Goal: Transaction & Acquisition: Obtain resource

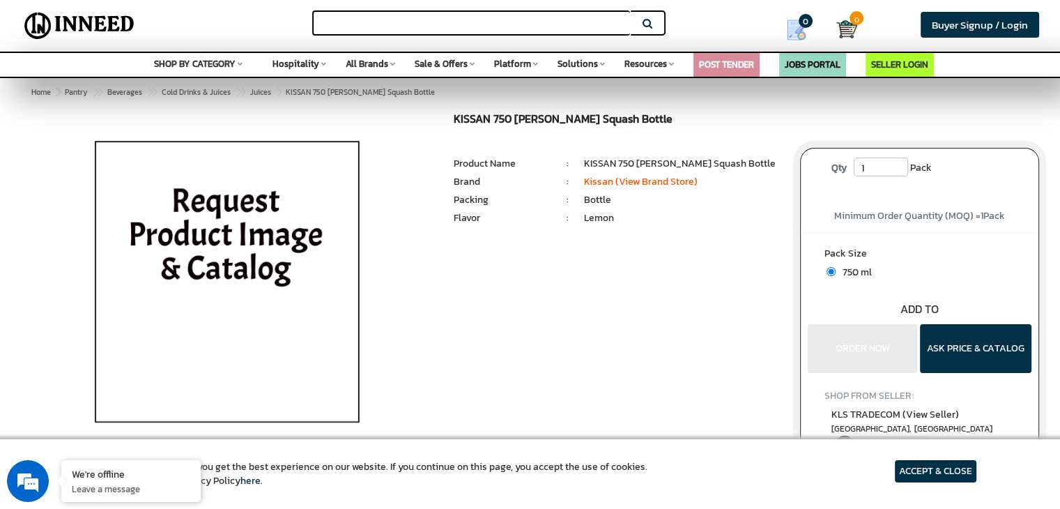
click at [381, 13] on input "text" at bounding box center [471, 22] width 318 height 25
paste input "LEMON SQUASH (KISSAN ETC. ) (750 ML) ( 165 bottle )"
type input "LEMON SQUASH (KISSAN ETC. ) (750 ML) ( 165 bottle )"
click at [648, 24] on button "Search" at bounding box center [648, 22] width 35 height 25
click at [875, 170] on input "1" at bounding box center [881, 167] width 54 height 19
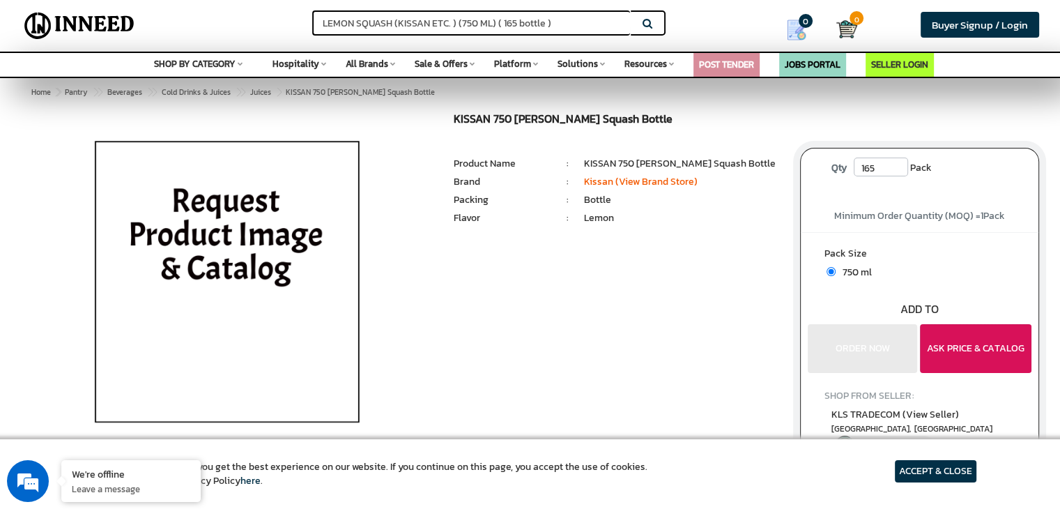
type input "165"
click at [951, 354] on button "ASK PRICE & CATALOG" at bounding box center [976, 348] width 112 height 49
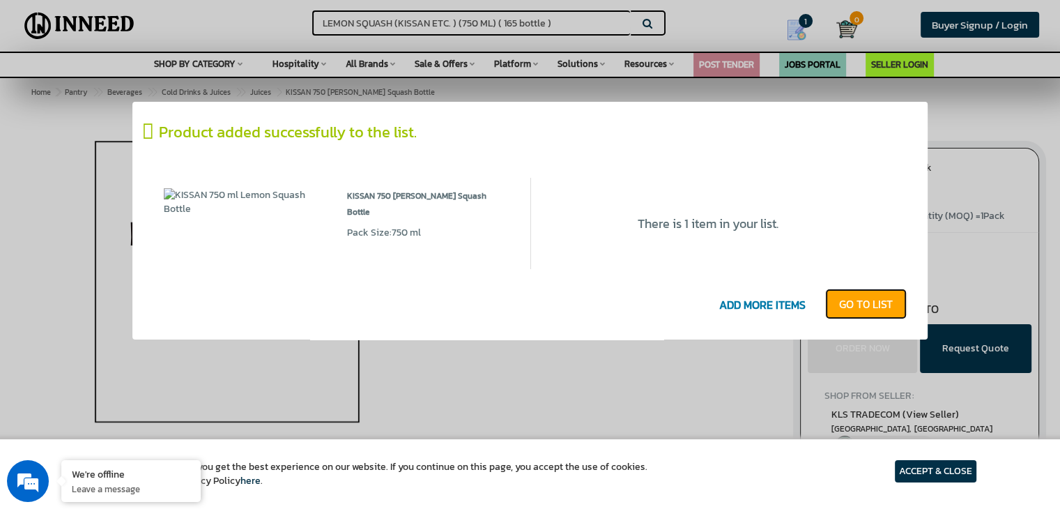
click at [869, 307] on link "GO T0 LIST" at bounding box center [866, 304] width 82 height 31
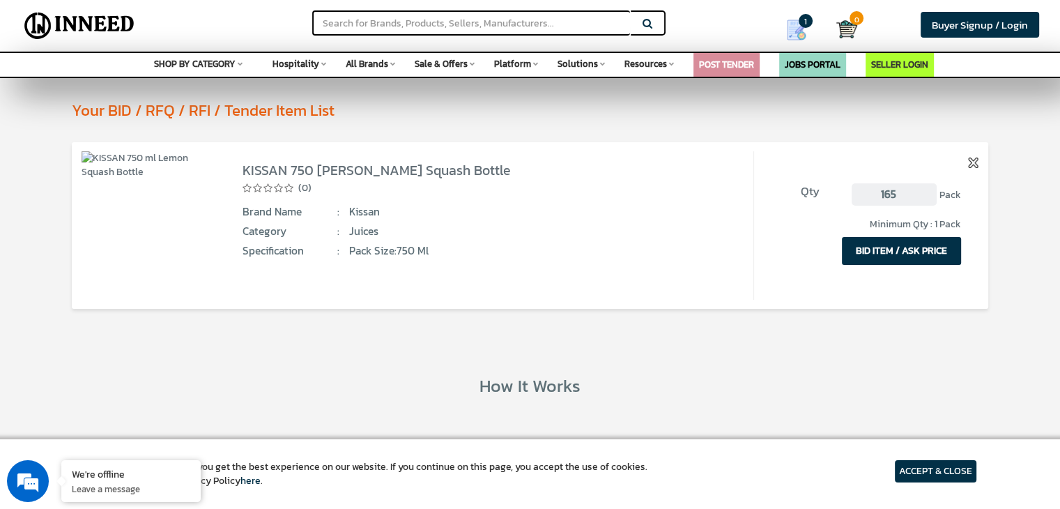
click at [911, 246] on button "BID ITEM / ASK PRICE" at bounding box center [901, 251] width 119 height 28
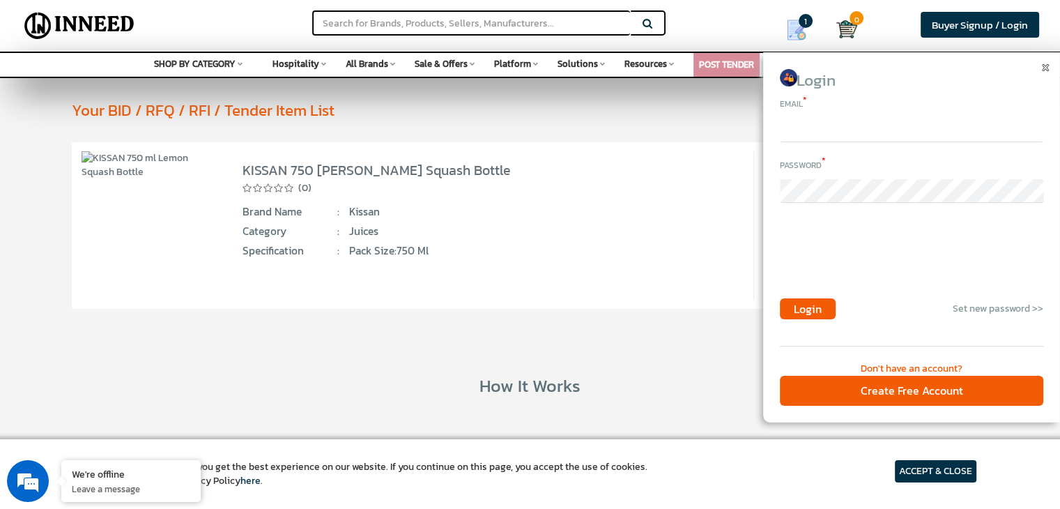
click at [800, 137] on input "email" at bounding box center [912, 131] width 264 height 24
type input "[EMAIL_ADDRESS][DOMAIN_NAME]"
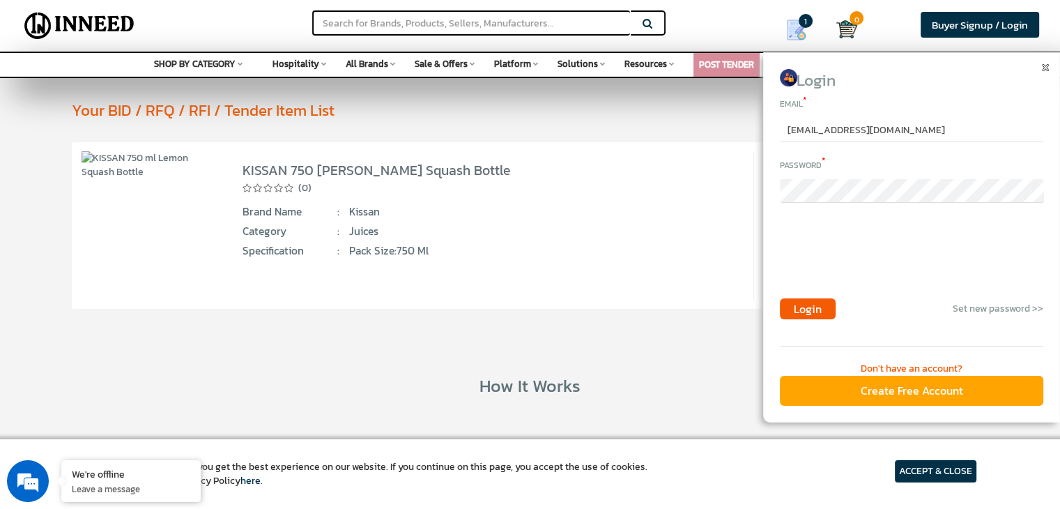
click at [918, 396] on div "Create Free Account" at bounding box center [912, 391] width 264 height 30
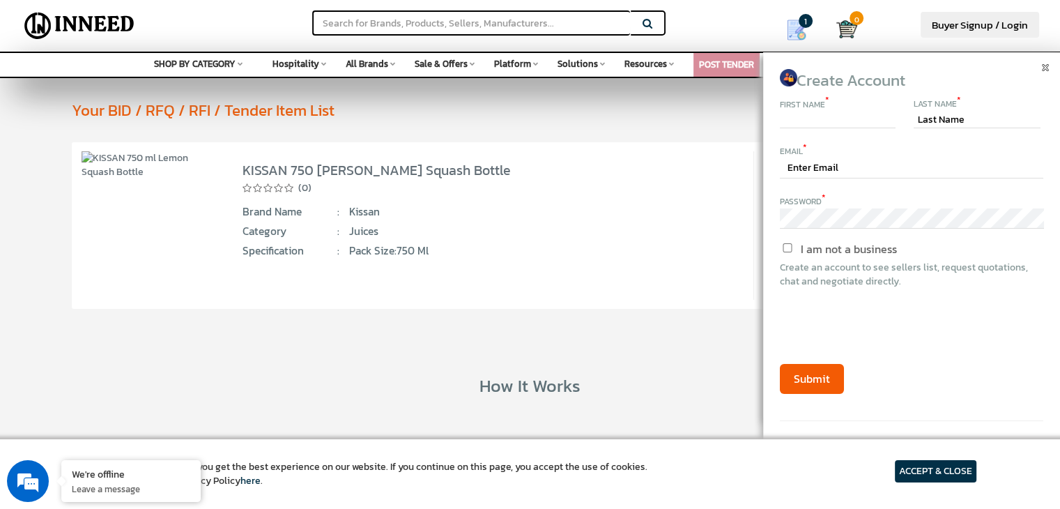
click at [819, 122] on input "text" at bounding box center [838, 120] width 116 height 17
type input "UMA"
type input "SINHA"
type input "[EMAIL_ADDRESS][DOMAIN_NAME]"
click at [790, 249] on input "I am not a business" at bounding box center [787, 247] width 117 height 9
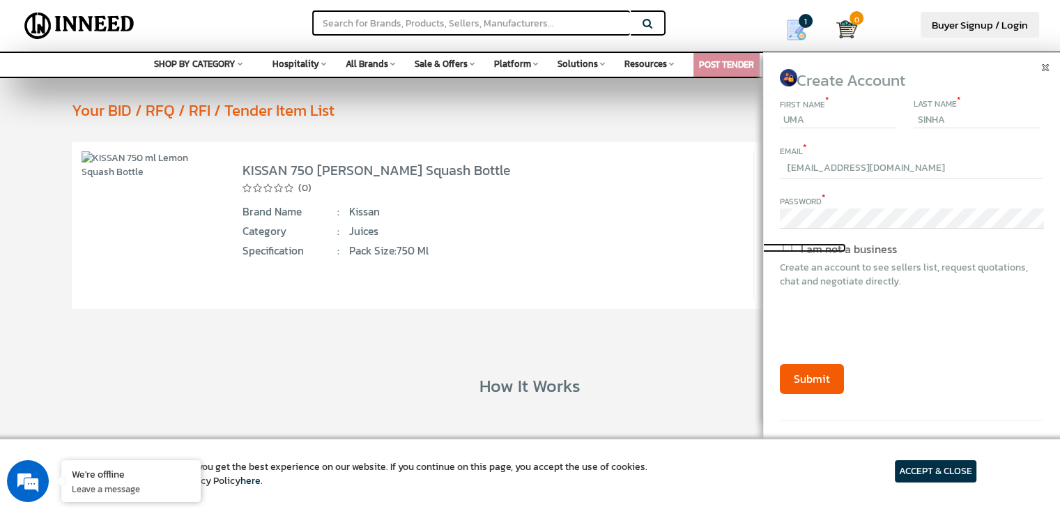
checkbox input "true"
click at [806, 376] on button "Submit" at bounding box center [812, 379] width 64 height 30
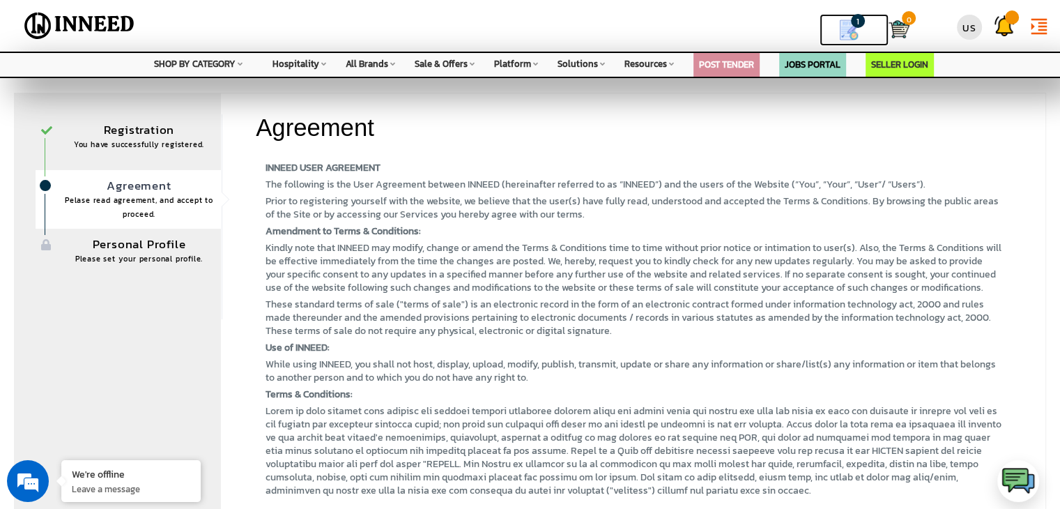
click at [845, 27] on img at bounding box center [849, 30] width 21 height 21
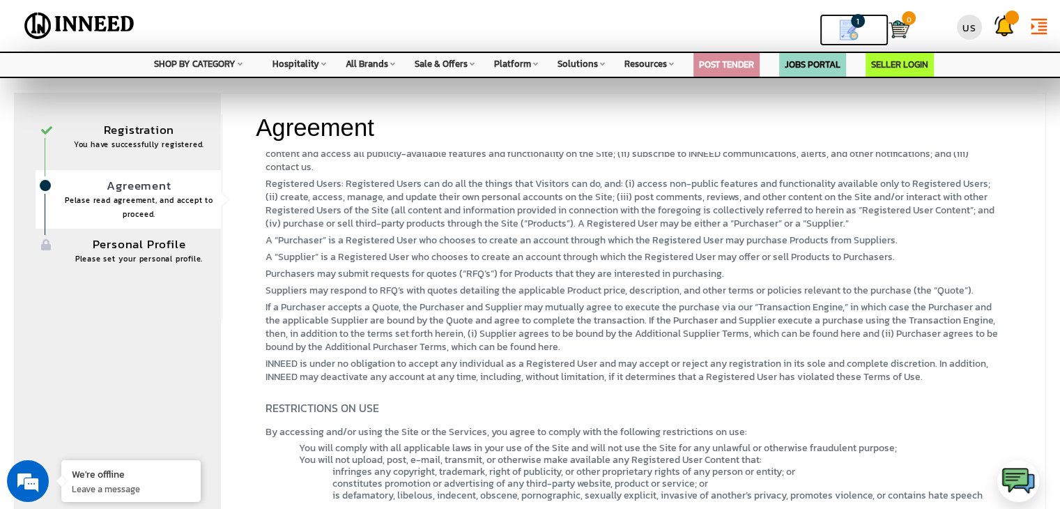
scroll to position [803, 0]
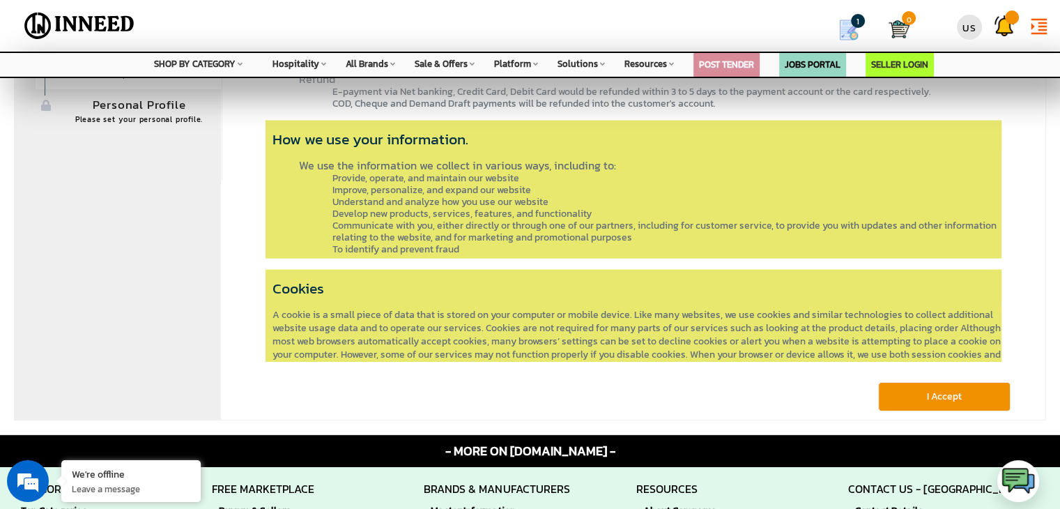
scroll to position [349, 0]
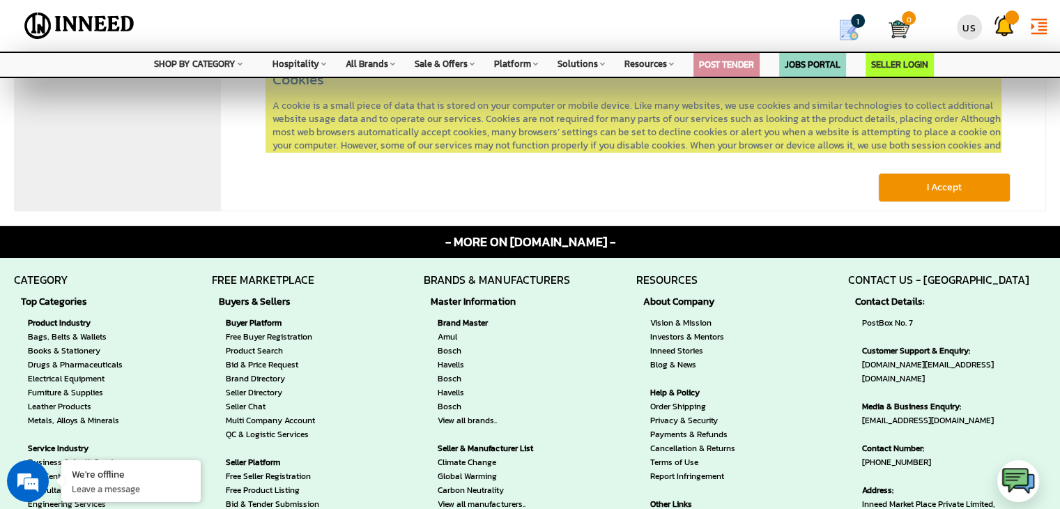
click at [927, 192] on button "I Accept" at bounding box center [944, 187] width 132 height 29
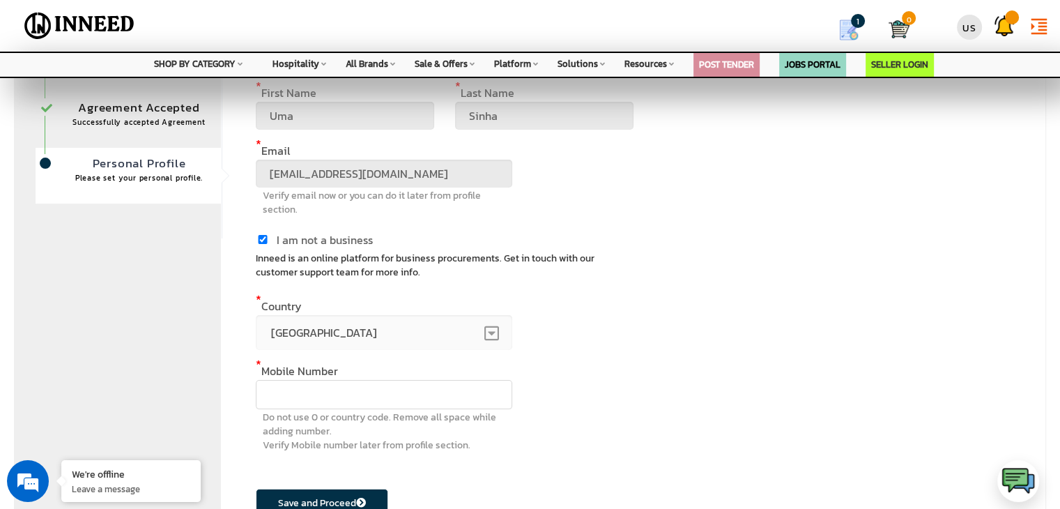
scroll to position [209, 0]
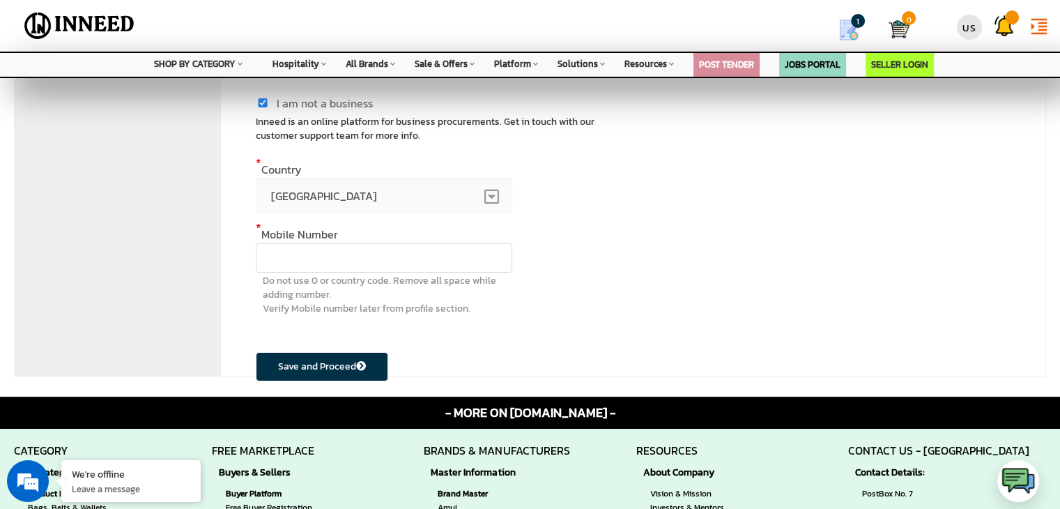
click at [342, 246] on input "text" at bounding box center [384, 257] width 257 height 29
type input "09997311219"
click at [314, 366] on button "Save and Proceed" at bounding box center [322, 366] width 132 height 29
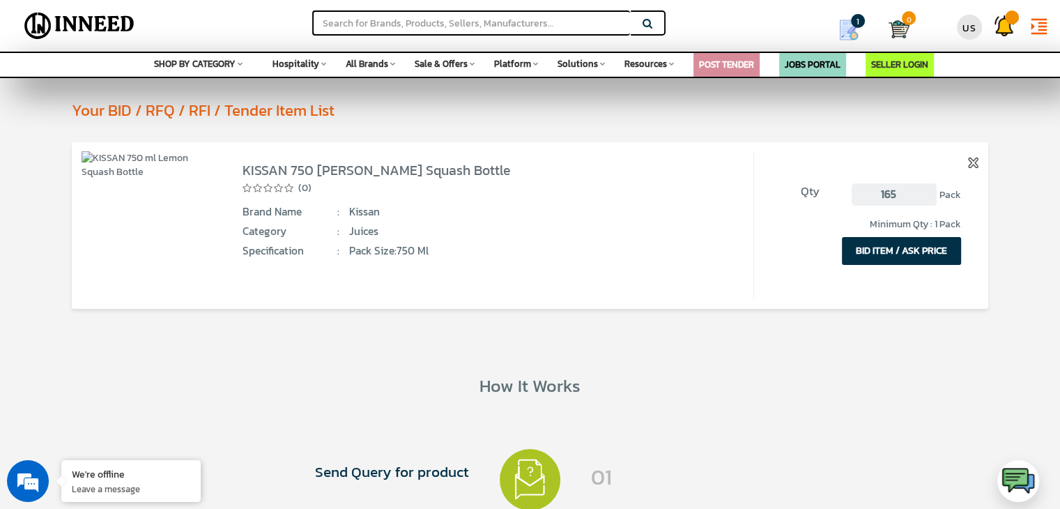
click at [883, 256] on button "BID ITEM / ASK PRICE" at bounding box center [901, 251] width 119 height 28
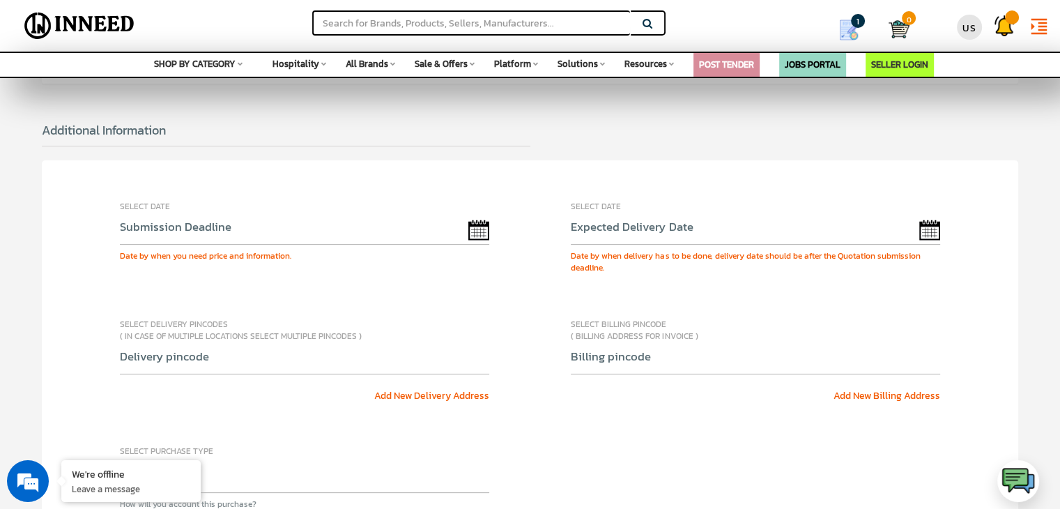
scroll to position [418, 0]
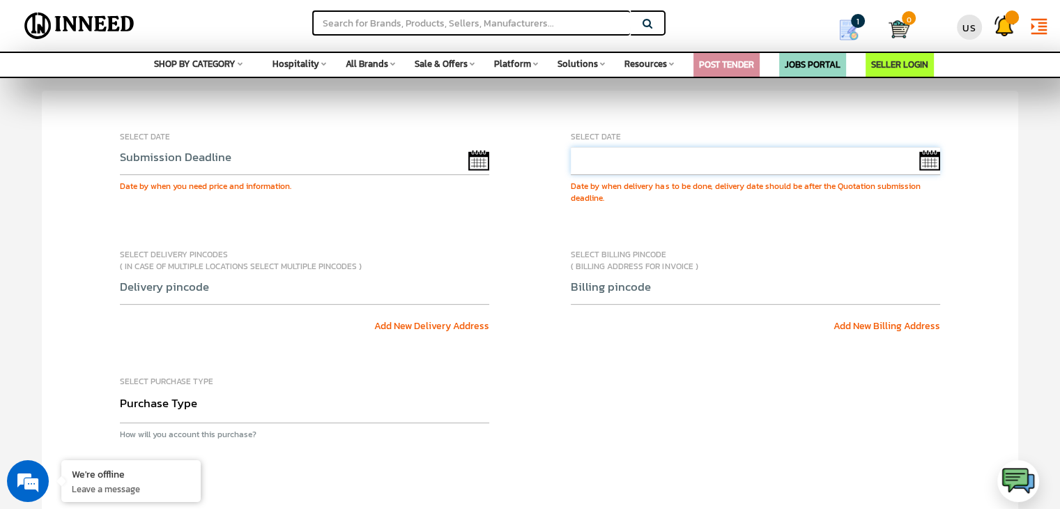
click at [690, 155] on input "text" at bounding box center [756, 161] width 370 height 28
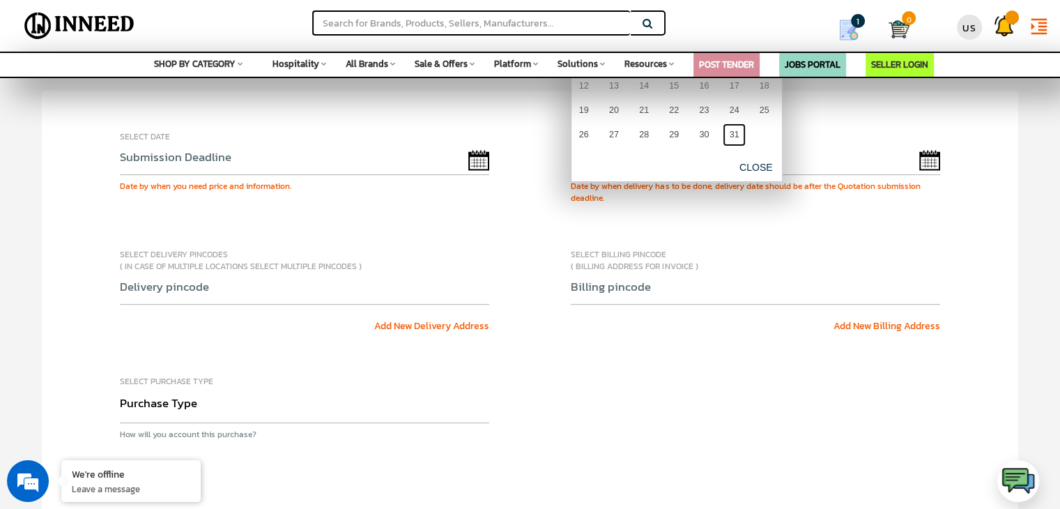
click at [735, 138] on link "31" at bounding box center [734, 134] width 23 height 23
type input "[DATE]"
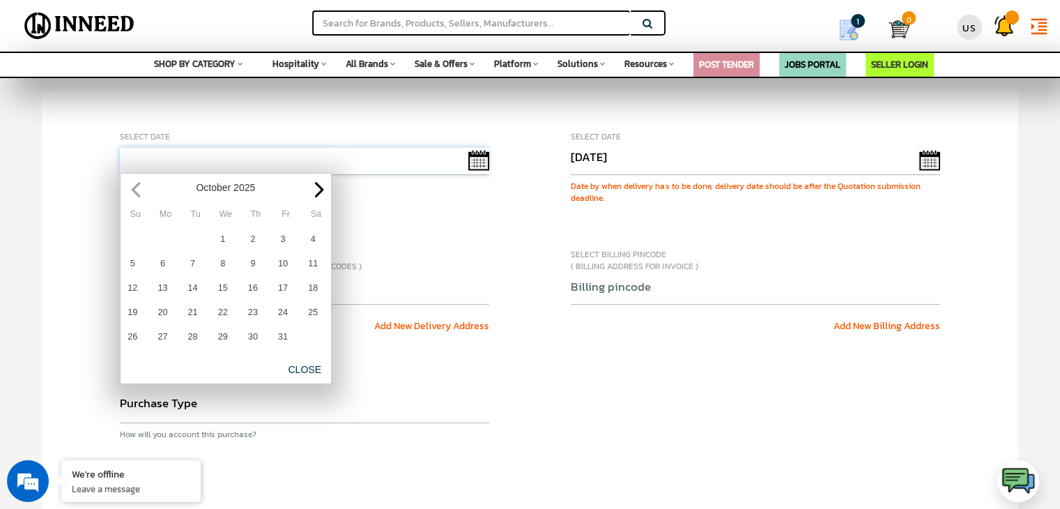
click at [472, 160] on input "text" at bounding box center [305, 161] width 370 height 28
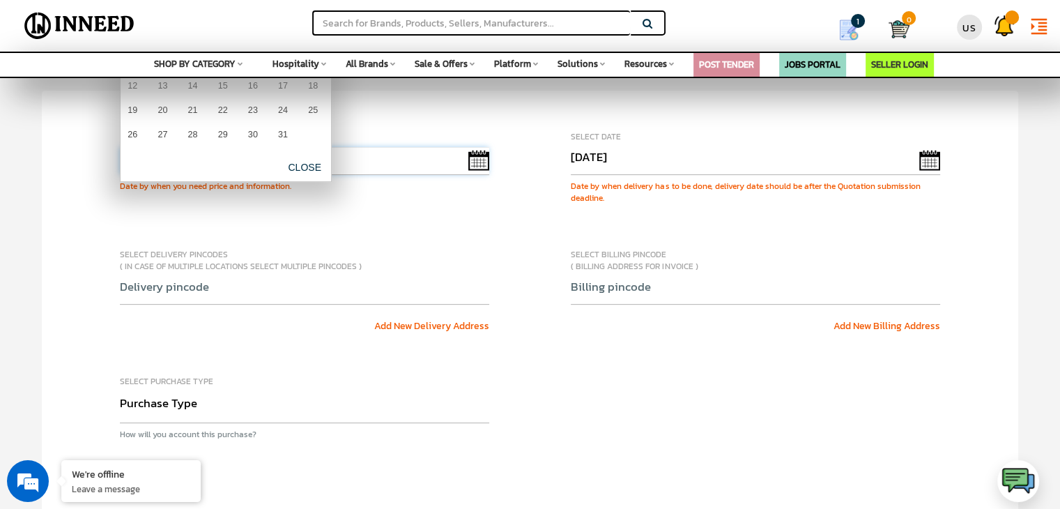
scroll to position [209, 0]
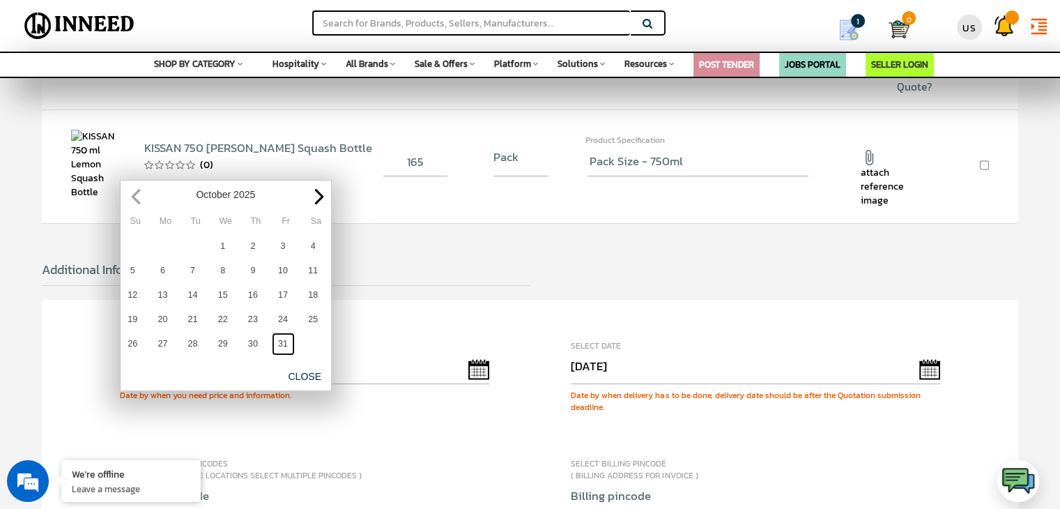
click at [281, 345] on link "31" at bounding box center [283, 344] width 23 height 23
type input "[DATE]"
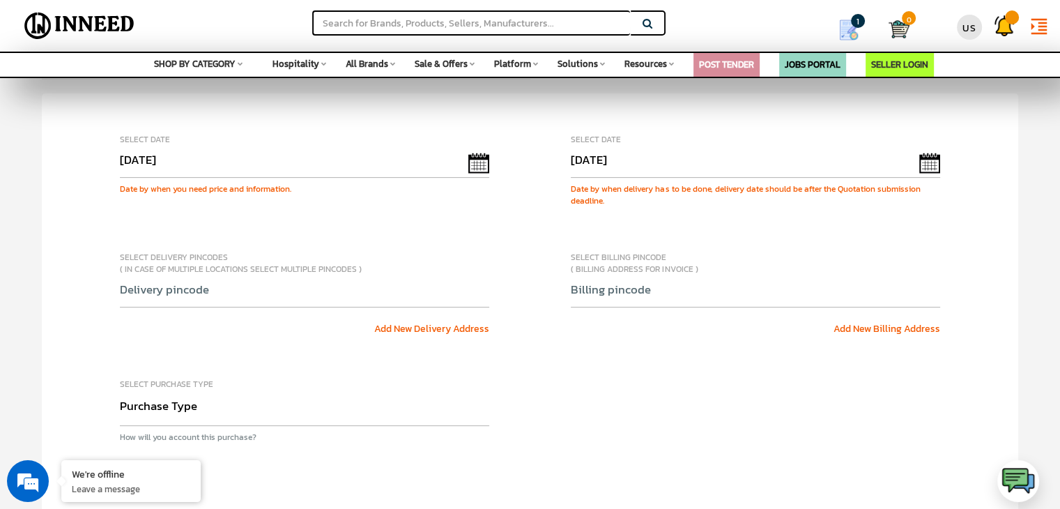
scroll to position [418, 0]
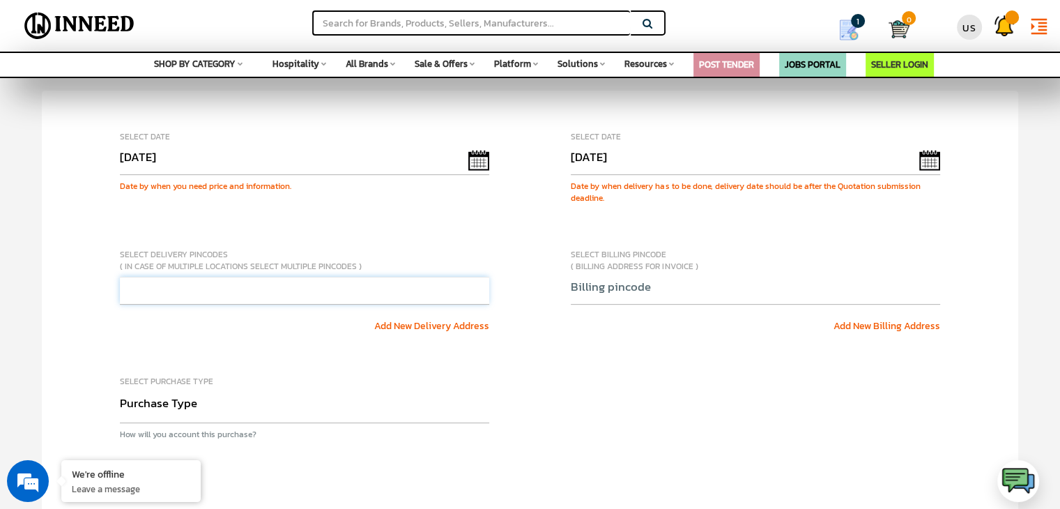
click at [192, 291] on input "text" at bounding box center [305, 291] width 370 height 28
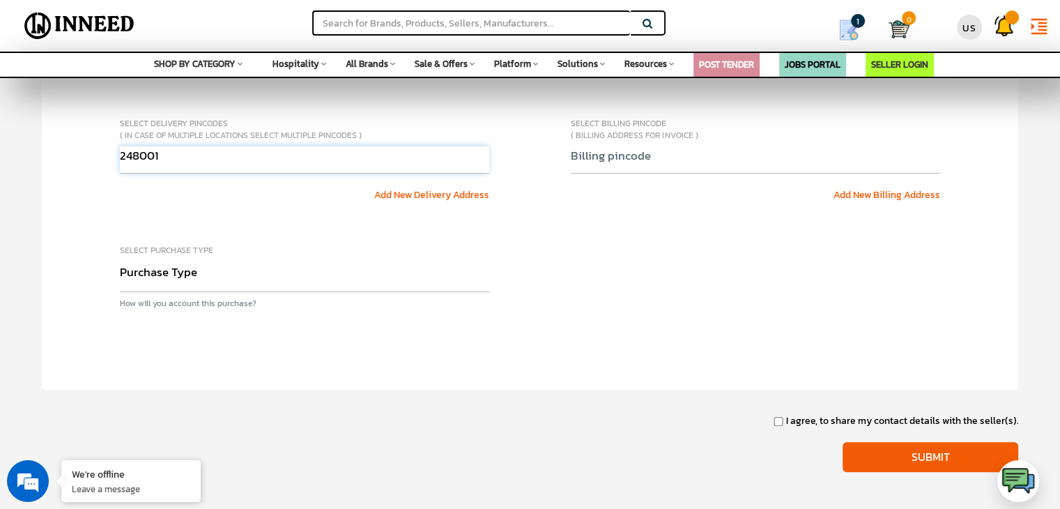
scroll to position [558, 0]
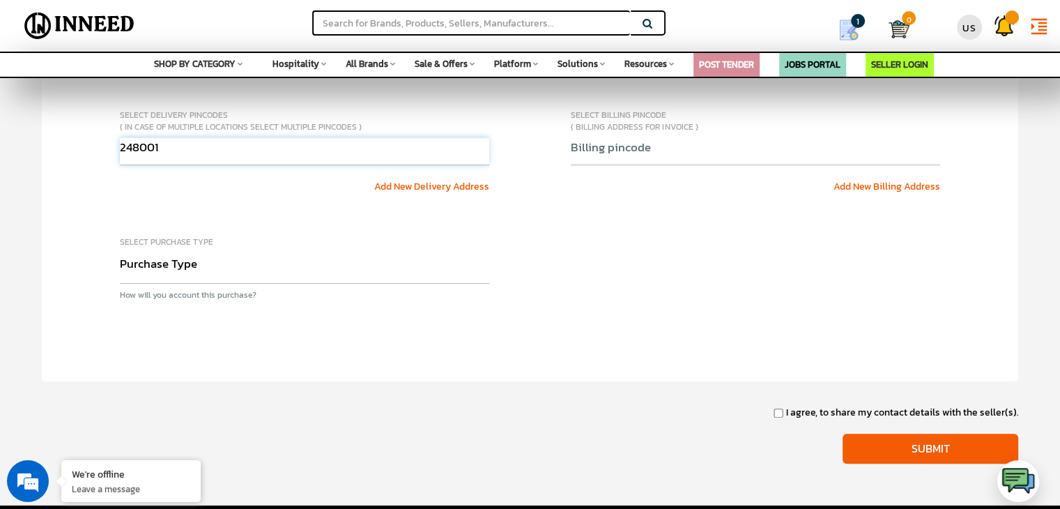
type input "248001"
click at [195, 273] on select "Purchase Type Capital Expense Operational Expense Project Expense Annual Rate C…" at bounding box center [305, 268] width 370 height 32
click at [120, 252] on select "Purchase Type Capital Expense Operational Expense Project Expense Annual Rate C…" at bounding box center [305, 268] width 370 height 32
click at [784, 410] on input "I agree, to share my contact details with the seller(s)." at bounding box center [779, 413] width 10 height 9
checkbox input "true"
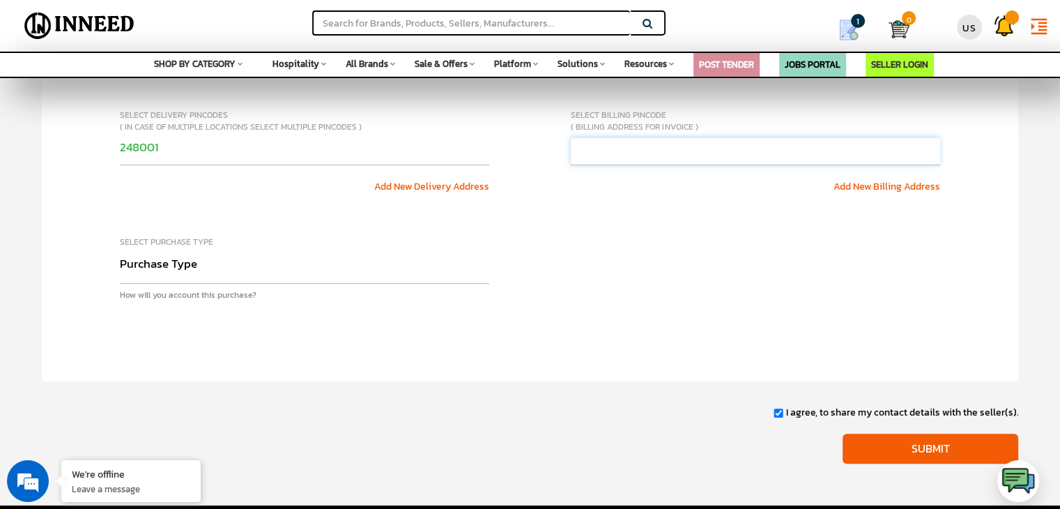
click at [646, 149] on input "text" at bounding box center [756, 151] width 370 height 28
type input "248001"
click at [938, 454] on input "Submit" at bounding box center [931, 449] width 176 height 30
click at [895, 438] on input "Submit" at bounding box center [931, 449] width 176 height 30
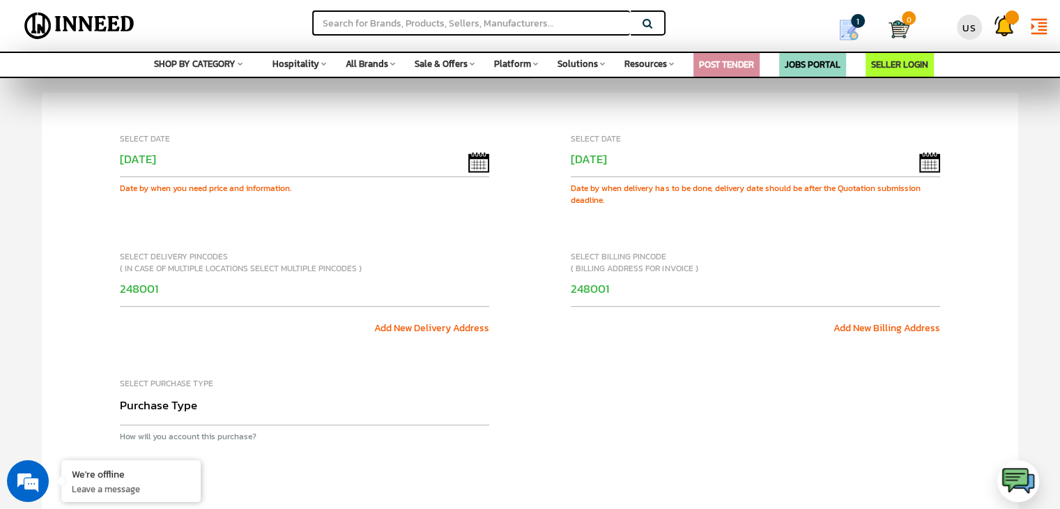
scroll to position [627, 0]
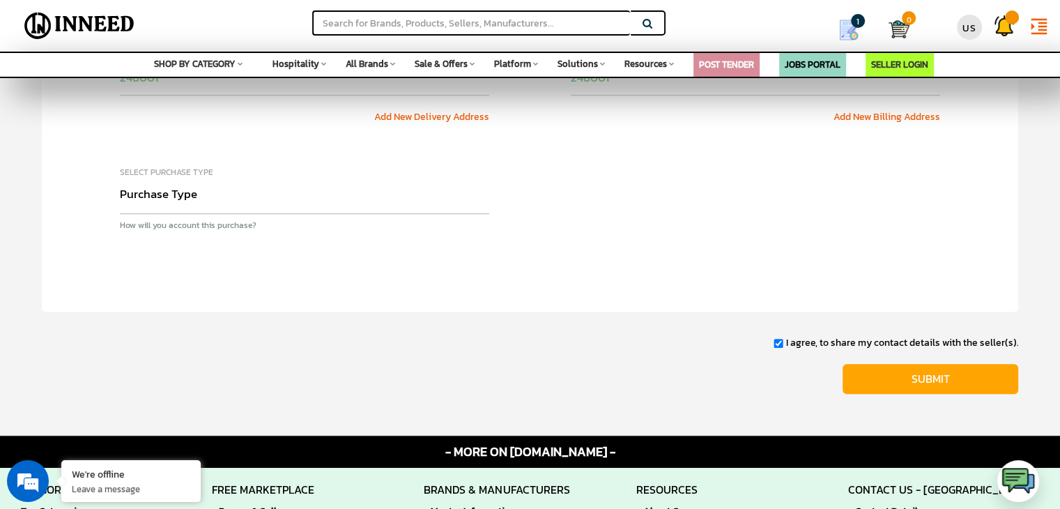
click at [938, 373] on input "Submit" at bounding box center [931, 379] width 176 height 30
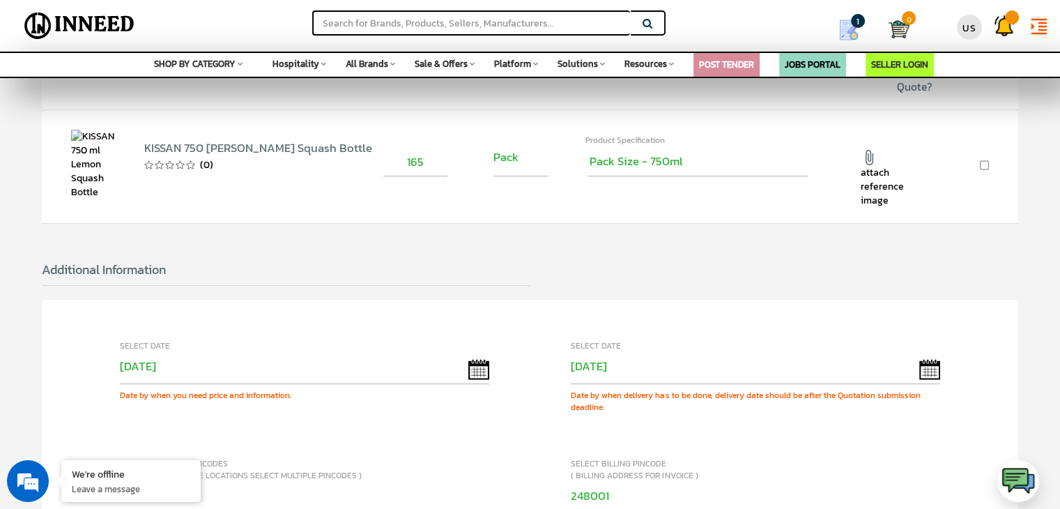
scroll to position [139, 0]
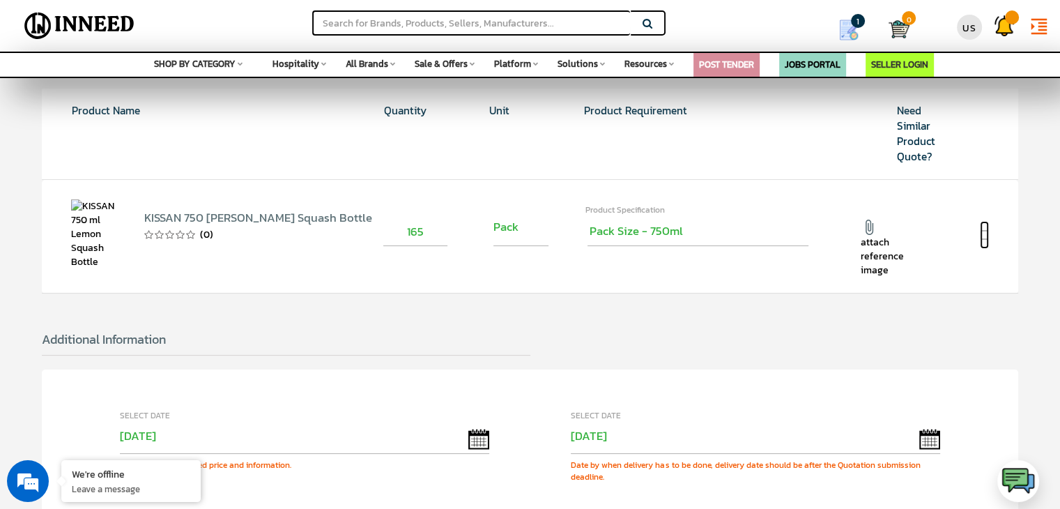
click at [984, 234] on input "checkbox" at bounding box center [984, 235] width 9 height 28
checkbox input "true"
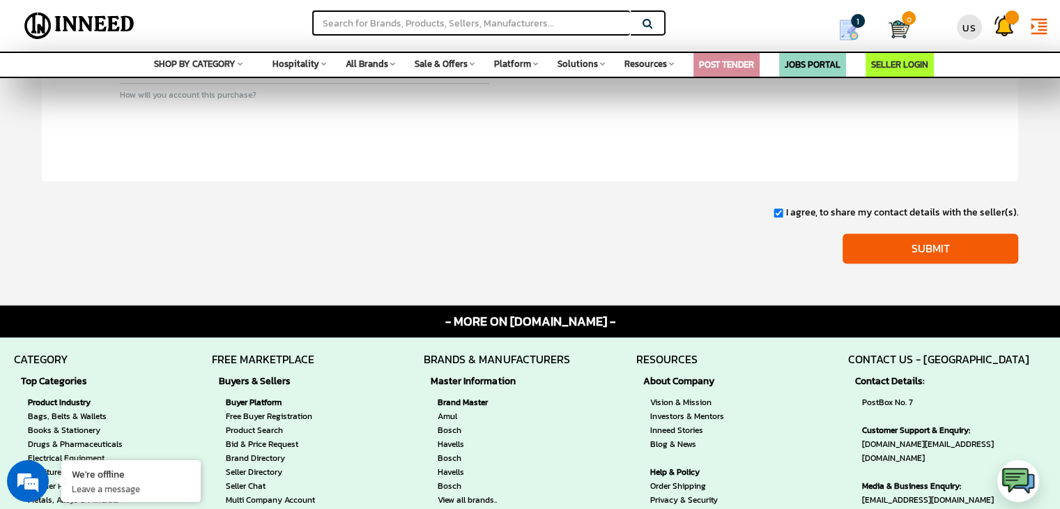
scroll to position [767, 0]
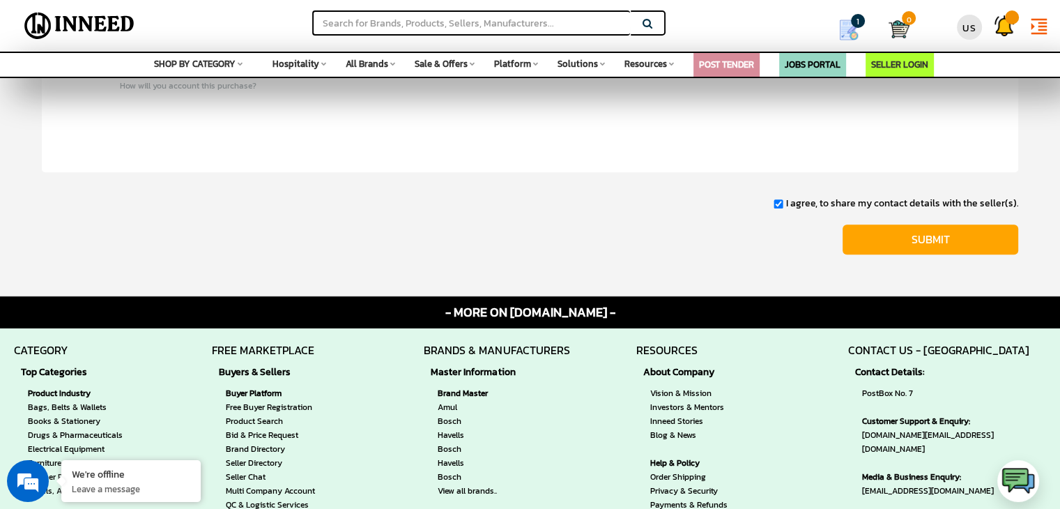
click at [923, 238] on input "Submit" at bounding box center [931, 239] width 176 height 30
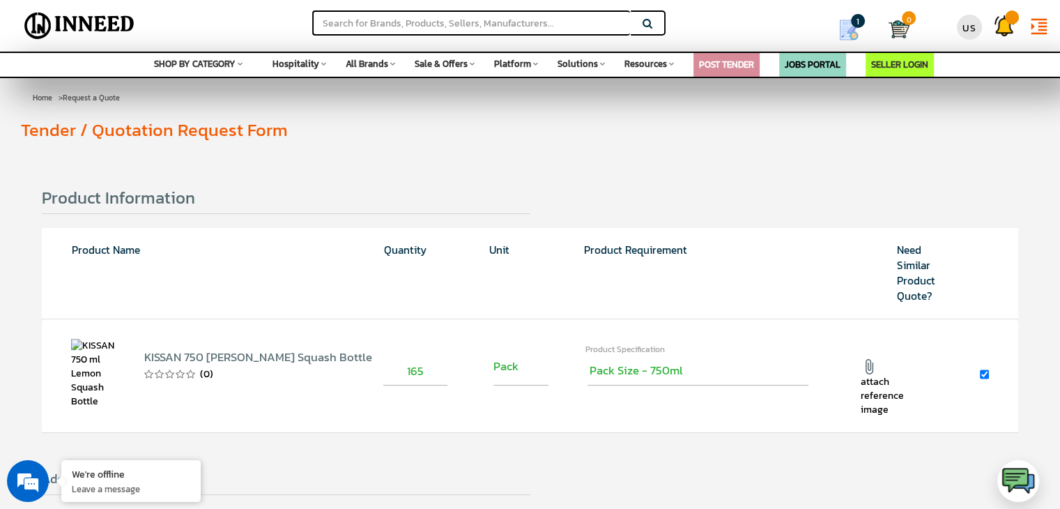
scroll to position [349, 0]
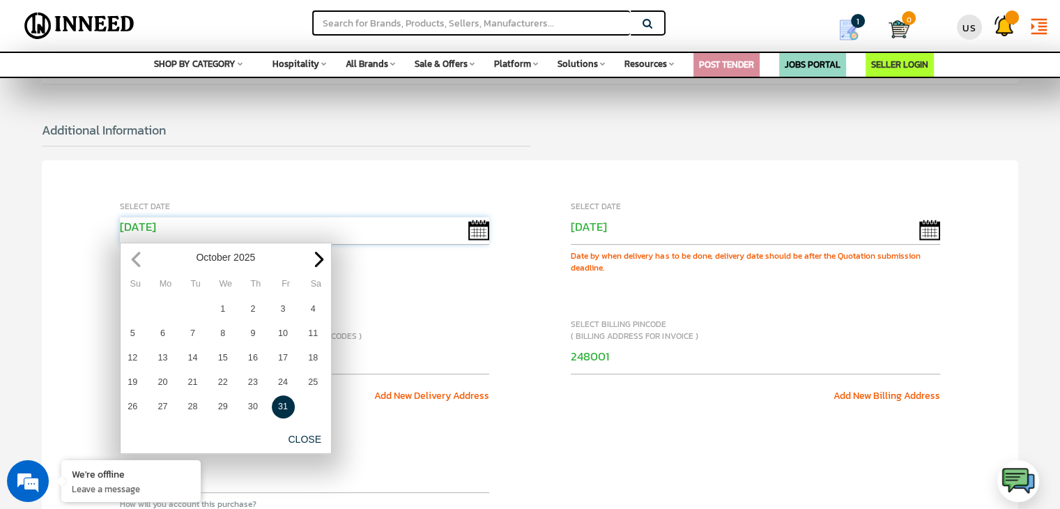
click at [185, 227] on input "[DATE]" at bounding box center [305, 231] width 370 height 28
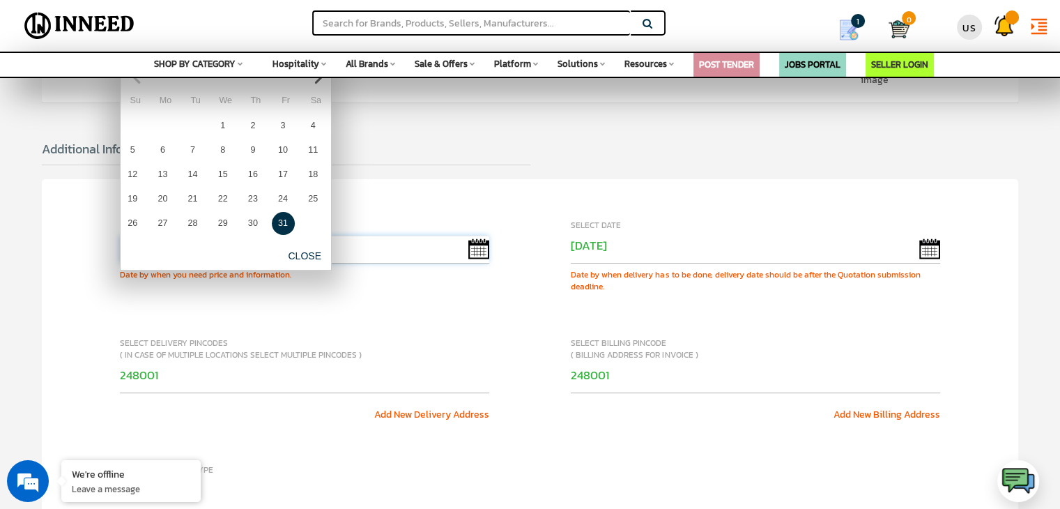
scroll to position [139, 0]
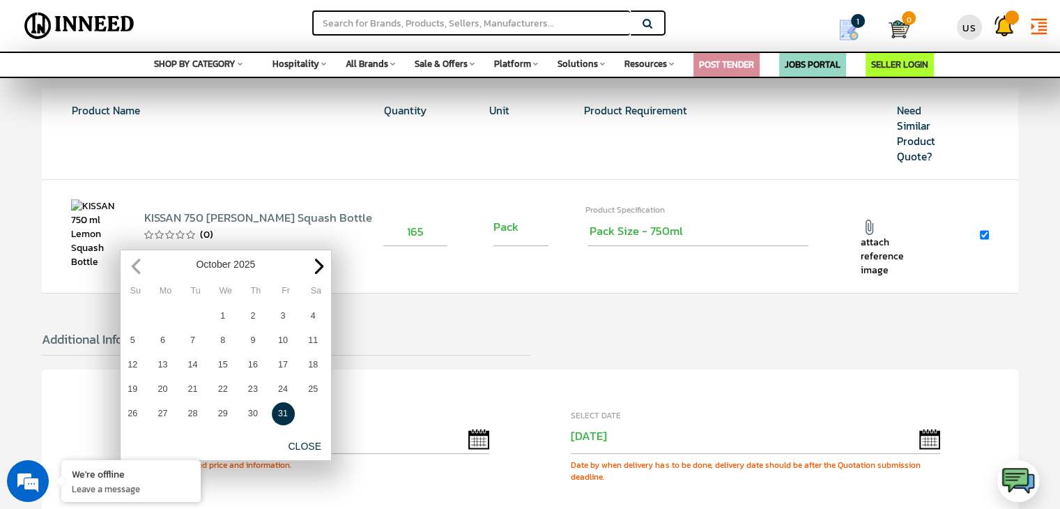
click at [135, 266] on div "[DATE]" at bounding box center [226, 264] width 204 height 17
click at [138, 270] on div "[DATE]" at bounding box center [226, 264] width 204 height 17
drag, startPoint x: 141, startPoint y: 271, endPoint x: 211, endPoint y: 310, distance: 79.9
click at [142, 271] on div "[DATE]" at bounding box center [226, 264] width 204 height 17
click at [221, 319] on link "1" at bounding box center [222, 316] width 23 height 23
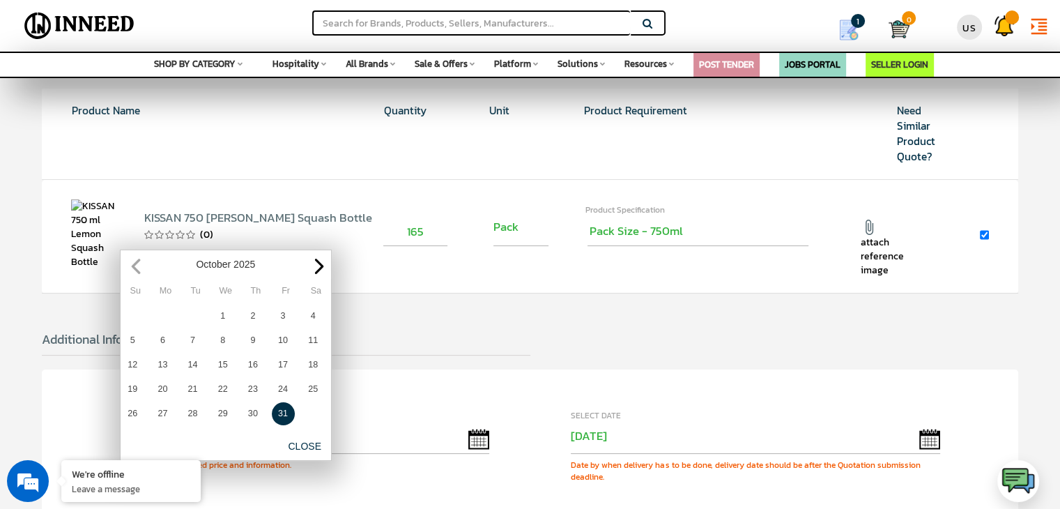
type input "[DATE]"
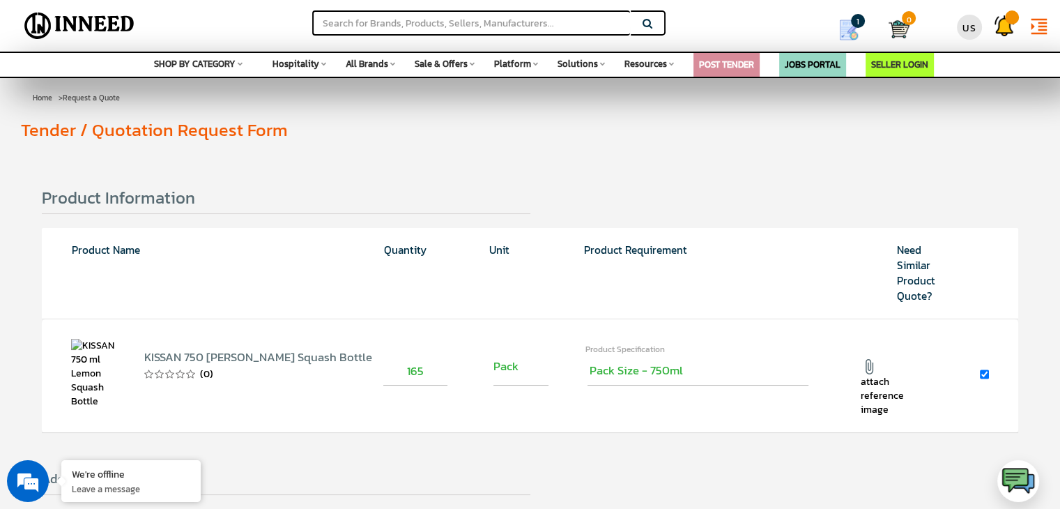
scroll to position [349, 0]
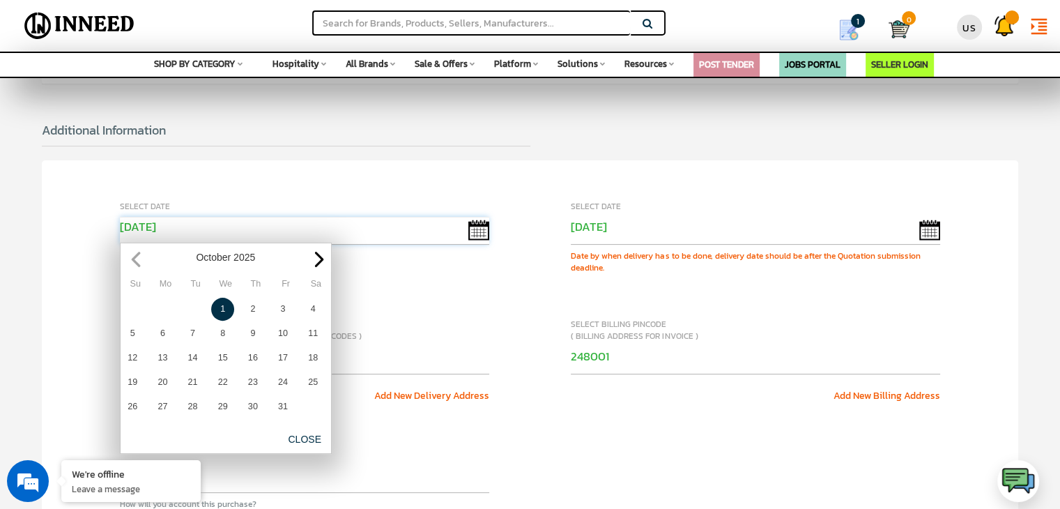
click at [474, 229] on input "[DATE]" at bounding box center [305, 231] width 370 height 28
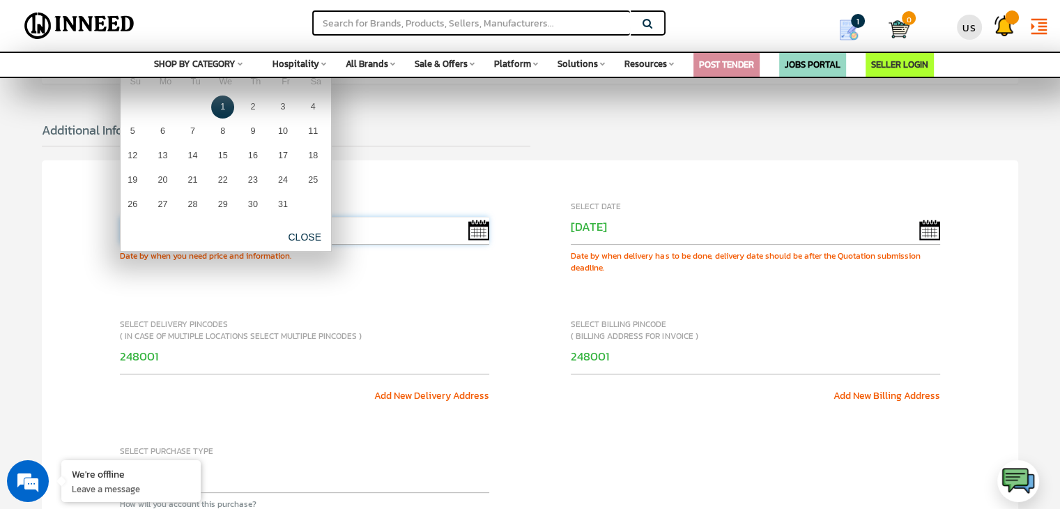
scroll to position [70, 0]
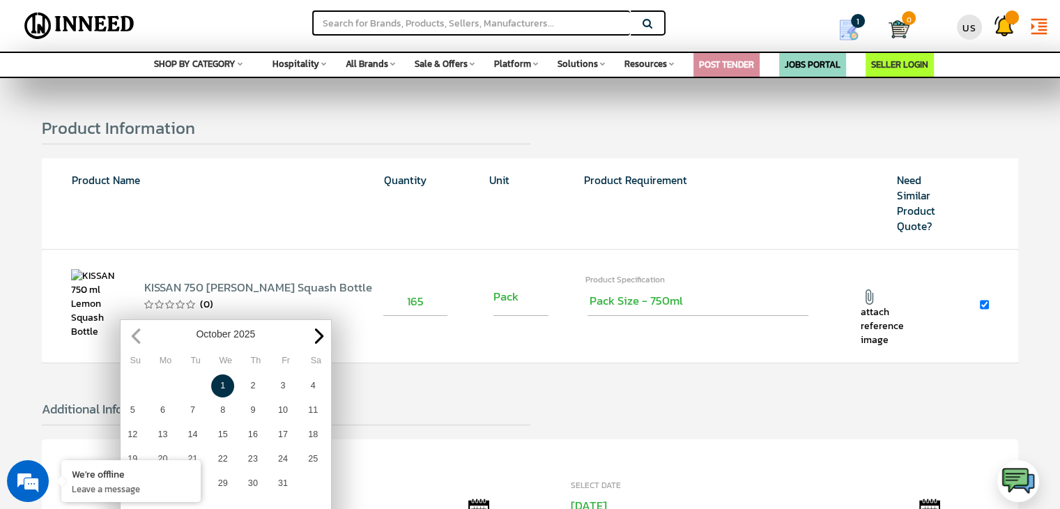
click at [137, 337] on div "[DATE]" at bounding box center [226, 334] width 204 height 17
click at [226, 383] on link "1" at bounding box center [222, 385] width 23 height 23
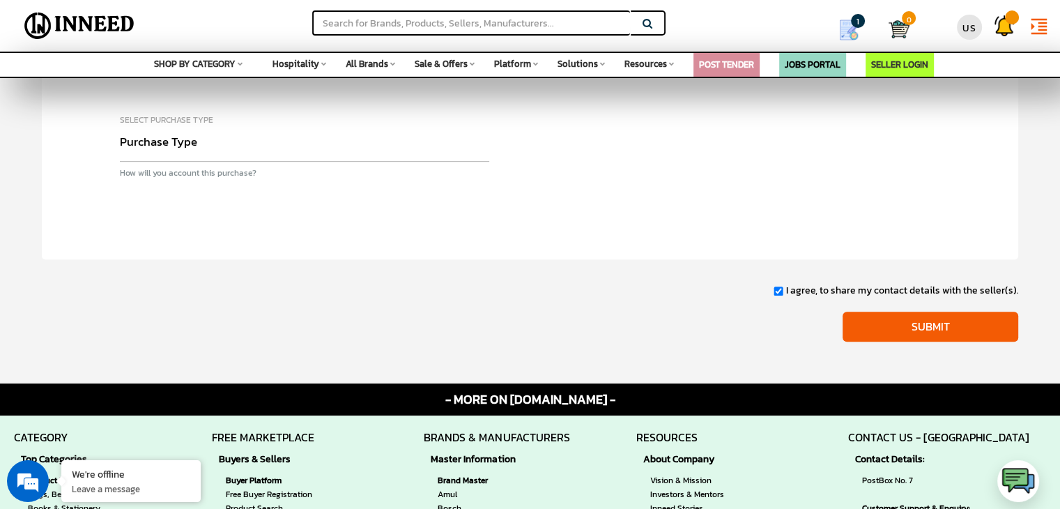
scroll to position [767, 0]
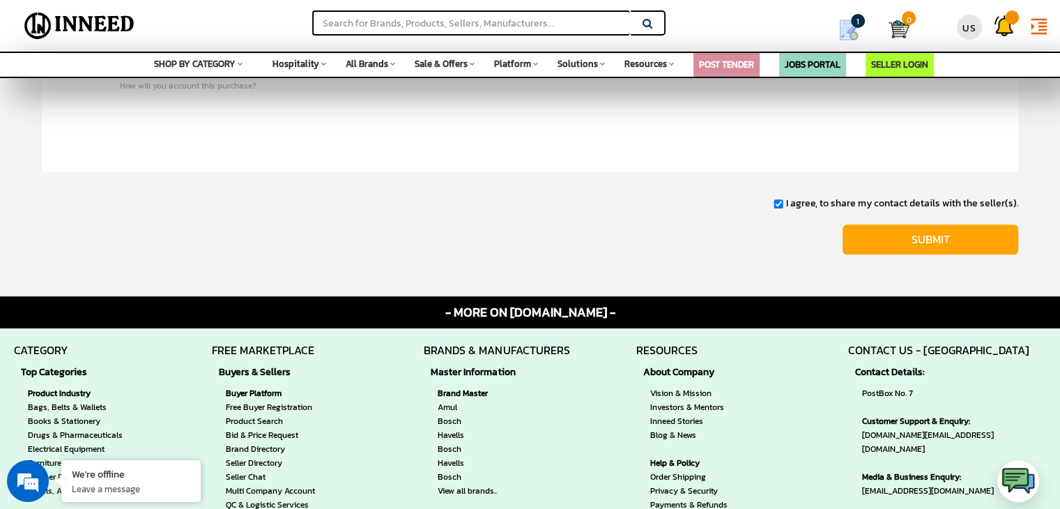
click at [926, 227] on input "Submit" at bounding box center [931, 239] width 176 height 30
click at [919, 236] on input "Submit" at bounding box center [931, 239] width 176 height 30
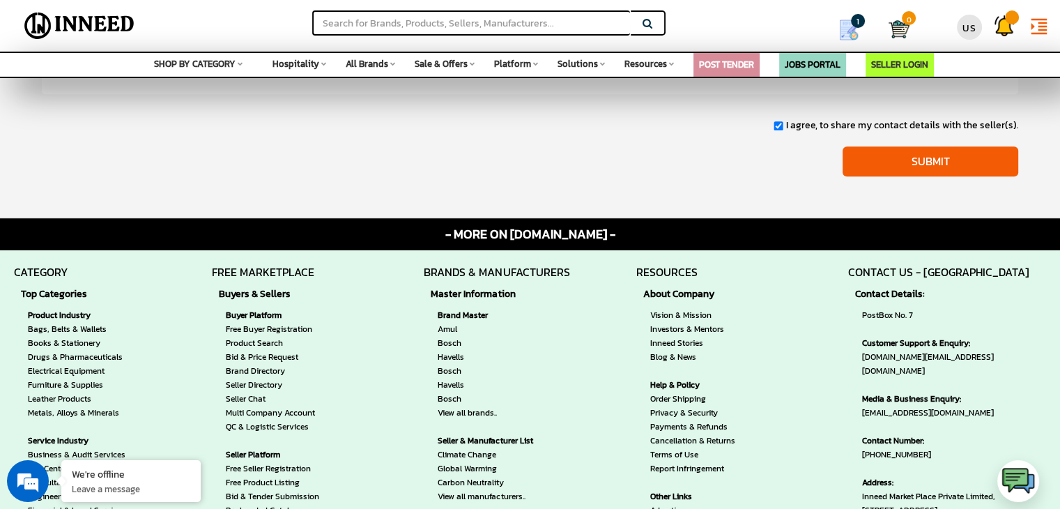
scroll to position [837, 0]
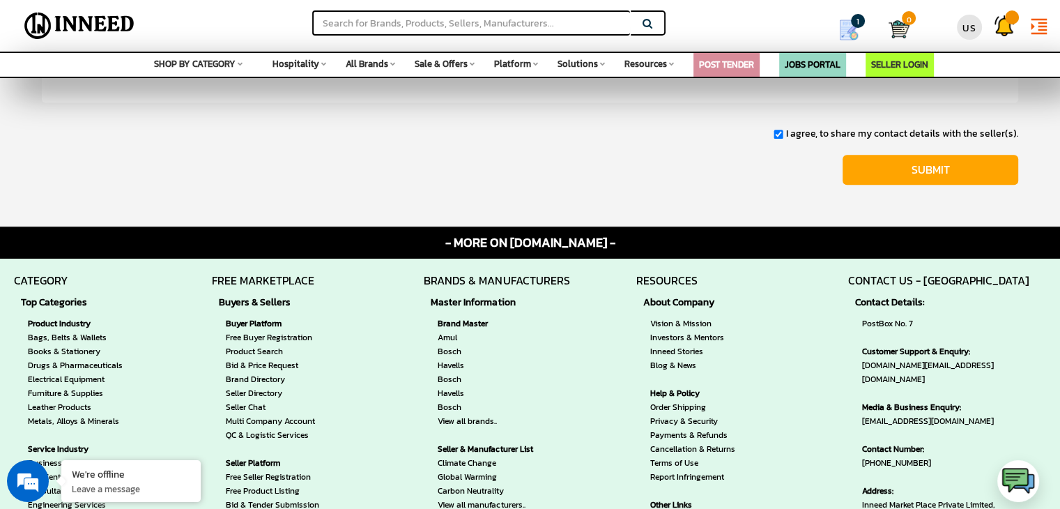
click at [950, 169] on input "Submit" at bounding box center [931, 170] width 176 height 30
click at [932, 170] on input "Submit" at bounding box center [931, 170] width 176 height 30
